Goal: Transaction & Acquisition: Purchase product/service

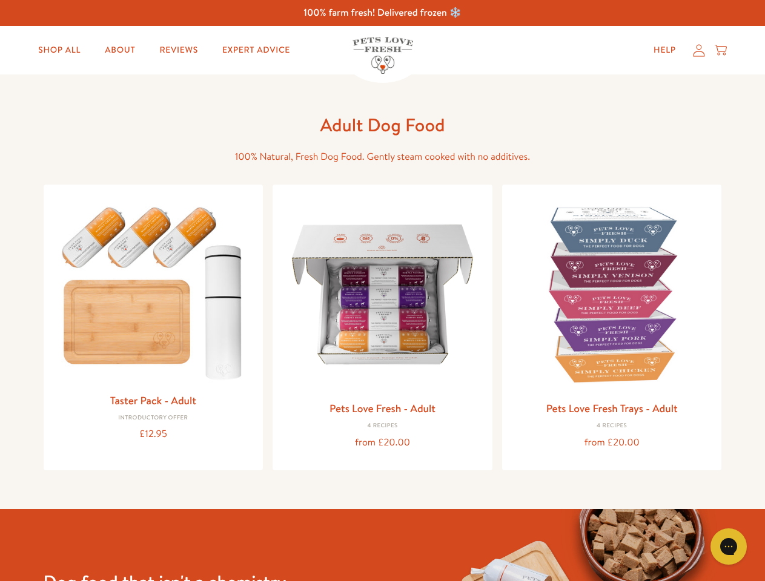
click at [729, 547] on icon "Gorgias live chat" at bounding box center [728, 547] width 12 height 12
